Goal: Task Accomplishment & Management: Use online tool/utility

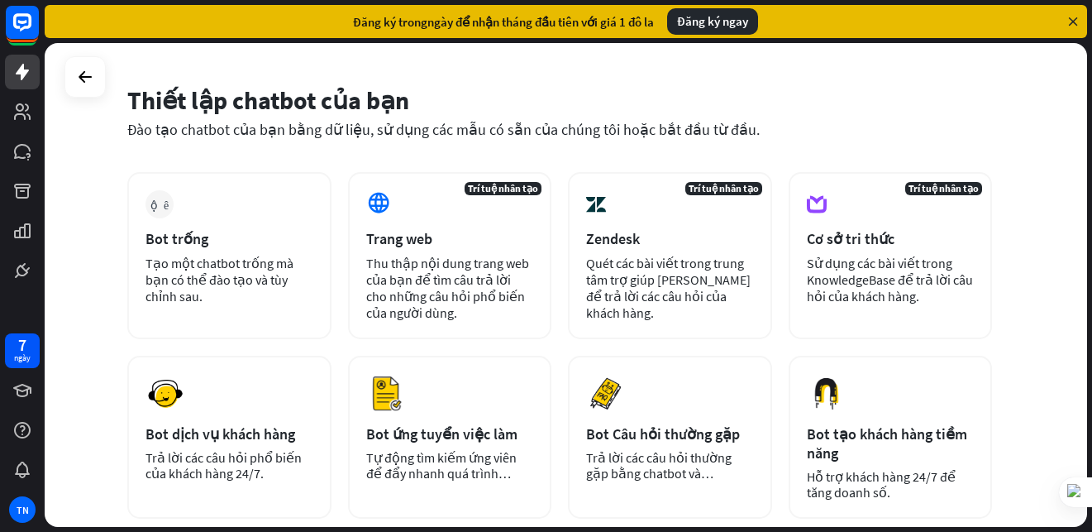
scroll to position [83, 0]
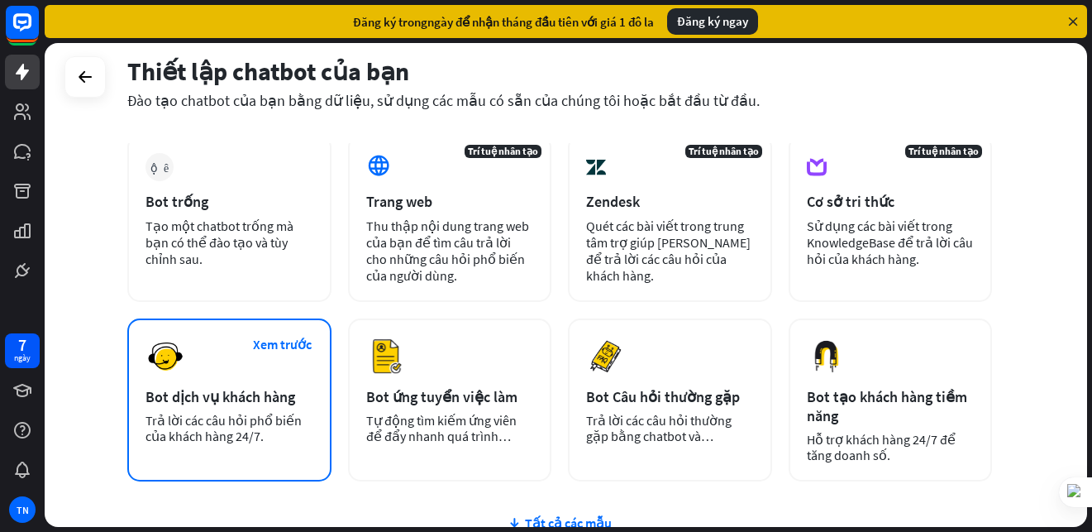
click at [282, 412] on font "Trả lời các câu hỏi phổ biến của khách hàng 24/7." at bounding box center [223, 428] width 156 height 32
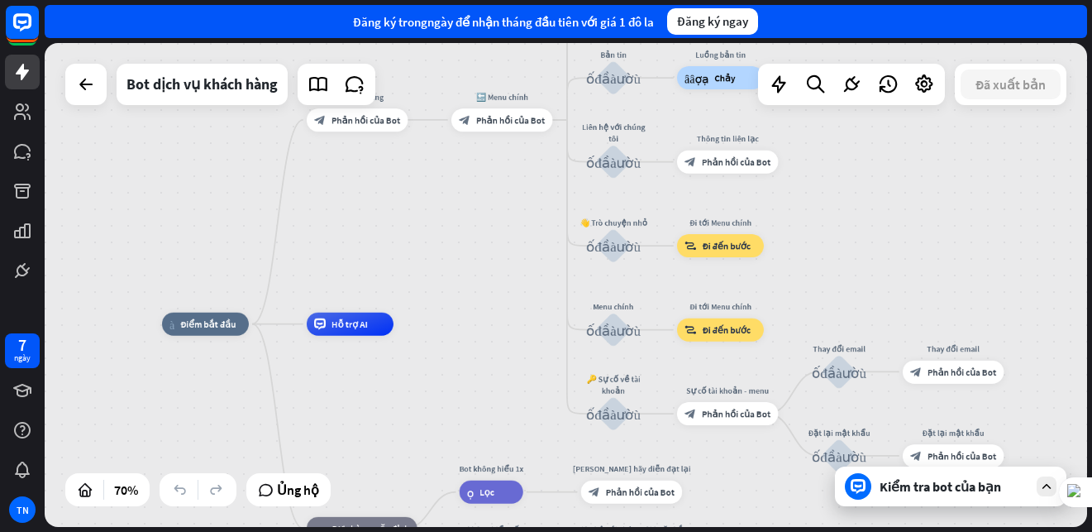
drag, startPoint x: 724, startPoint y: 239, endPoint x: 505, endPoint y: 265, distance: 220.6
click at [505, 265] on div "nhà_2 Điểm bắt đầu Lời chào mừng block_bot_response Phản hồi của Bot 🔙 Menu chí…" at bounding box center [566, 285] width 1042 height 484
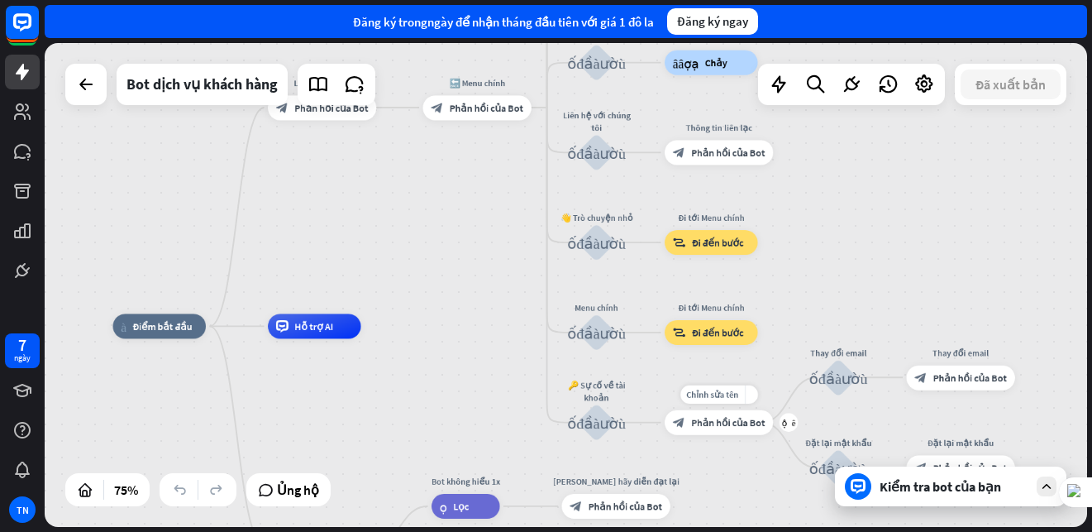
click at [726, 426] on font "Phản hồi của Bot" at bounding box center [728, 422] width 74 height 12
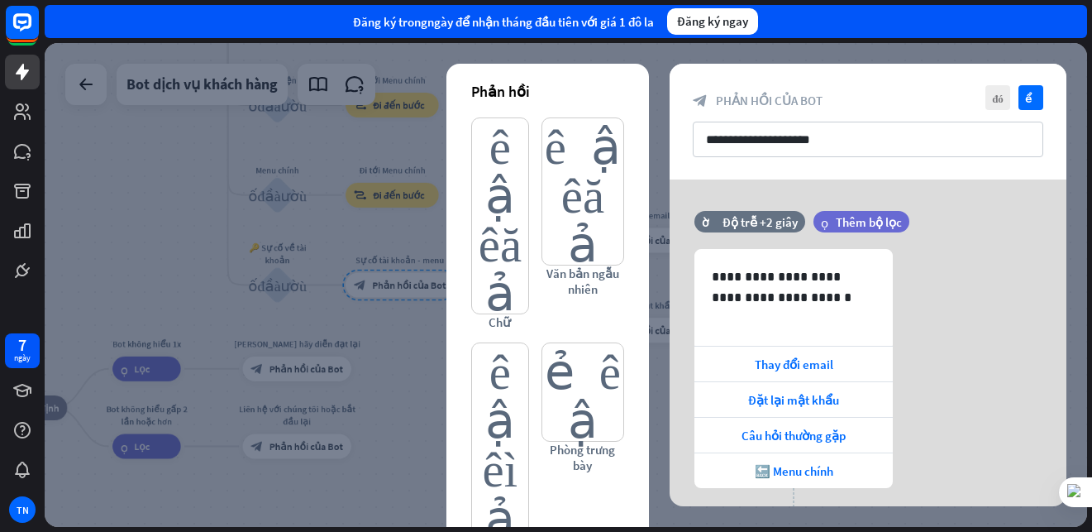
click at [167, 298] on div at bounding box center [566, 285] width 1042 height 484
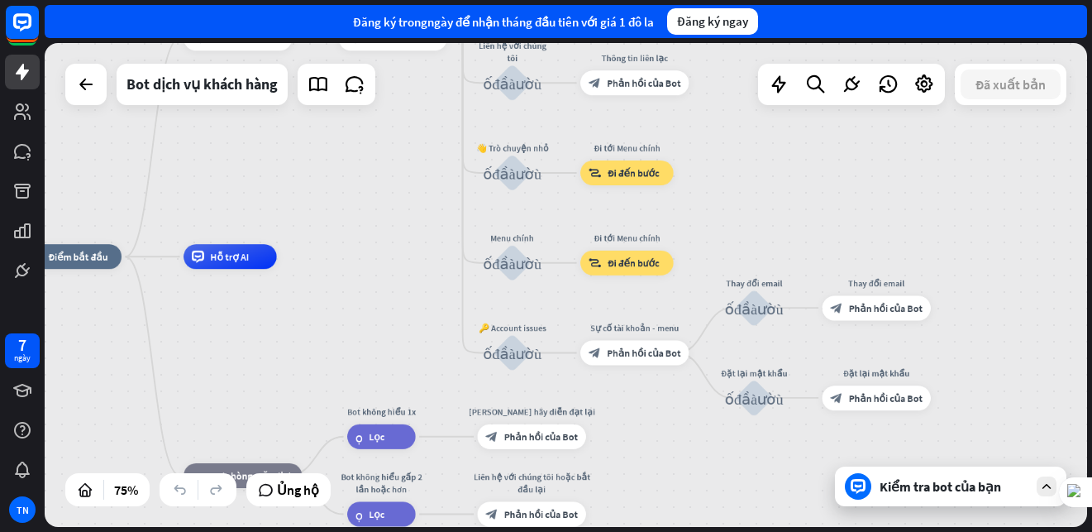
drag, startPoint x: 182, startPoint y: 231, endPoint x: 694, endPoint y: 353, distance: 525.9
click at [573, 328] on div "nhà_2 Điểm bắt đầu Lời chào mừng block_bot_response Phản hồi của Bot 🔙 Menu chí…" at bounding box center [420, 437] width 782 height 363
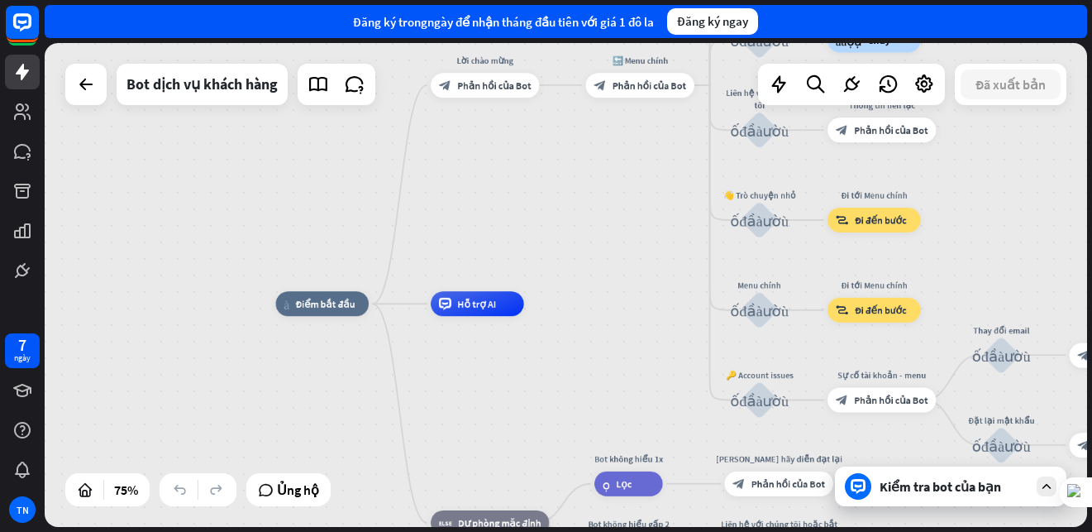
click at [694, 353] on div "nhà_2 Điểm bắt đầu Lời chào mừng block_bot_response Phản hồi của Bot 🔙 Menu chí…" at bounding box center [667, 484] width 782 height 363
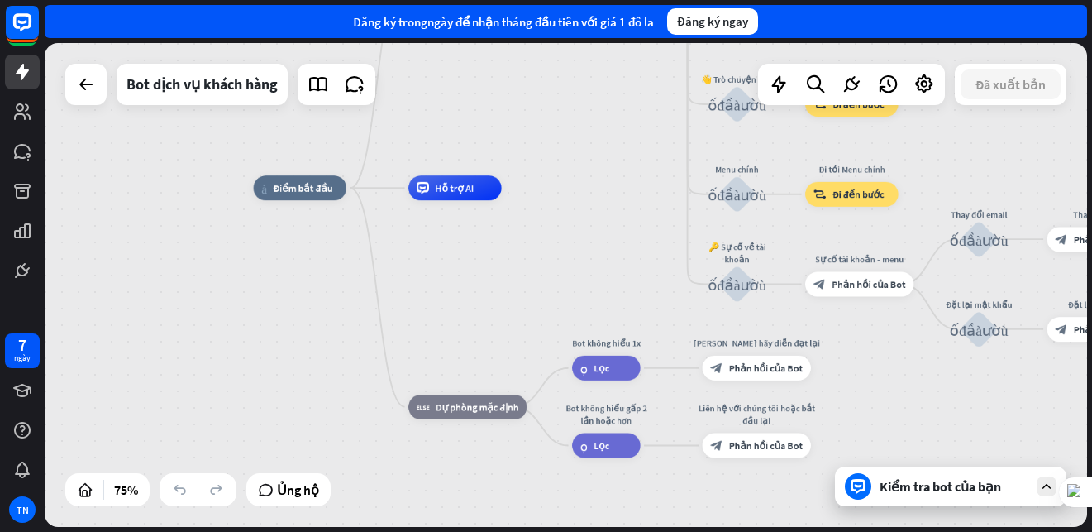
drag, startPoint x: 621, startPoint y: 324, endPoint x: 598, endPoint y: 207, distance: 118.7
click at [598, 207] on div "nhà_2 Điểm bắt đầu Lời chào mừng block_bot_response Phản hồi của Bot 🔙 Menu chí…" at bounding box center [645, 369] width 782 height 363
drag, startPoint x: 598, startPoint y: 207, endPoint x: 564, endPoint y: 374, distance: 170.5
click at [564, 374] on div "nhà_2 Điểm bắt đầu Lời chào mừng block_bot_response Phản hồi của Bot 🔙 Menu chí…" at bounding box center [645, 369] width 782 height 363
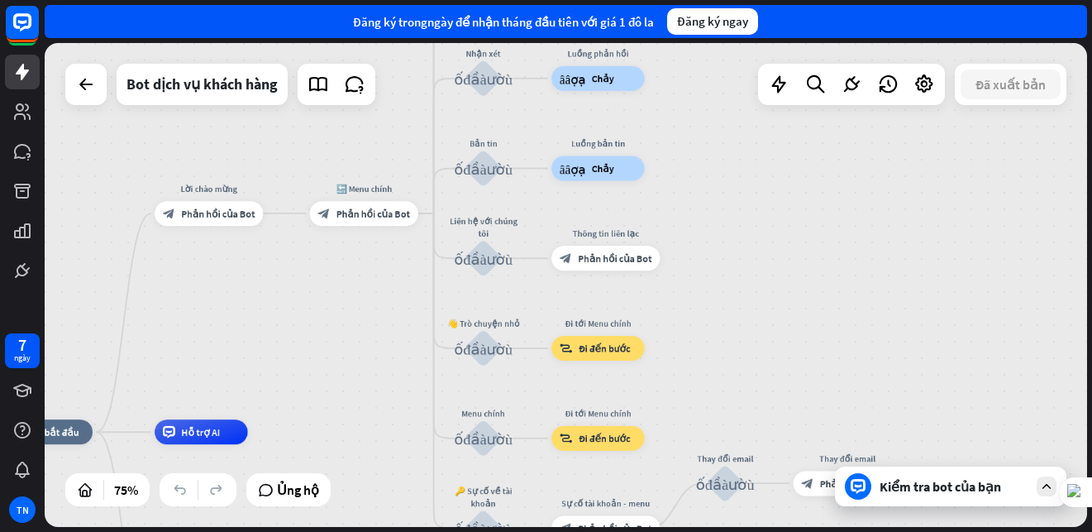
drag, startPoint x: 356, startPoint y: 381, endPoint x: 424, endPoint y: 360, distance: 71.1
click at [350, 389] on div "nhà_2 Điểm bắt đầu Lời chào mừng block_bot_response Phản hồi của Bot 🔙 Menu chí…" at bounding box center [566, 285] width 1042 height 484
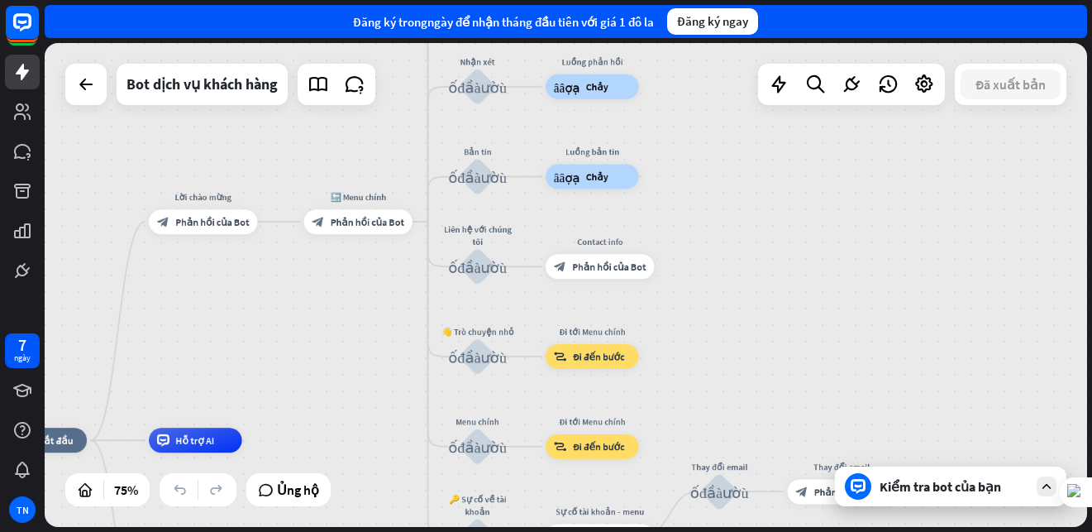
drag, startPoint x: 723, startPoint y: 233, endPoint x: 668, endPoint y: 445, distance: 218.7
click at [668, 445] on div "nhà_2 Điểm bắt đầu Lời chào mừng block_bot_response Phản hồi của Bot 🔙 Menu chí…" at bounding box center [566, 285] width 1042 height 484
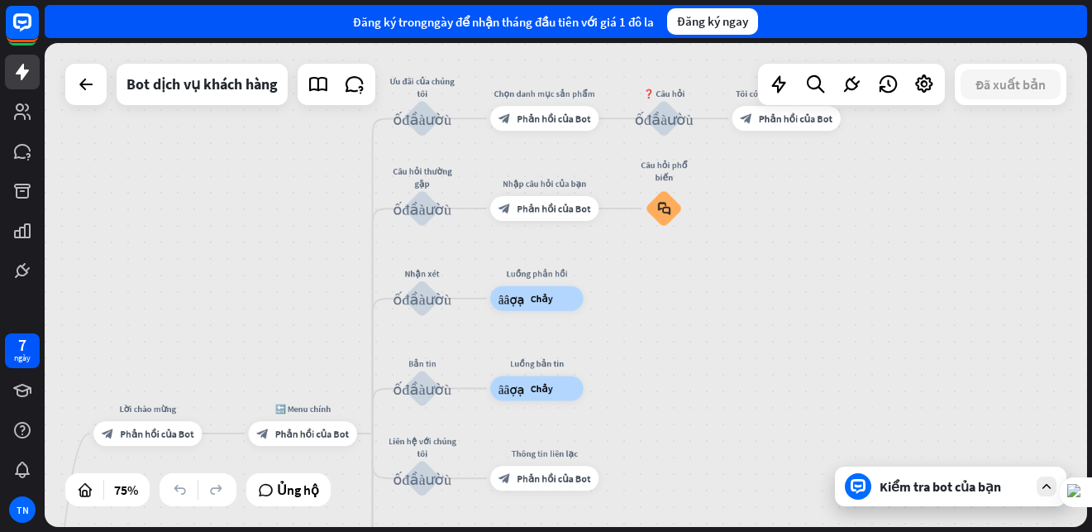
click at [798, 93] on div "nhà_2 Điểm bắt đầu Lời chào mừng block_bot_response Phản hồi của Bot 🔙 Menu chí…" at bounding box center [566, 285] width 1042 height 484
